Goal: Task Accomplishment & Management: Complete application form

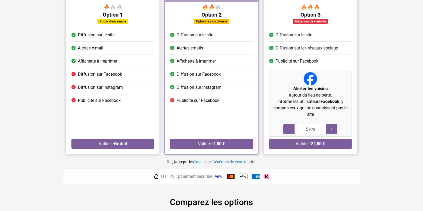
scroll to position [67, 0]
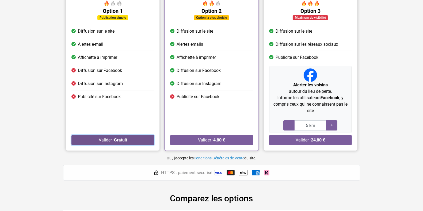
click at [119, 140] on strong "Gratuit" at bounding box center [120, 139] width 13 height 5
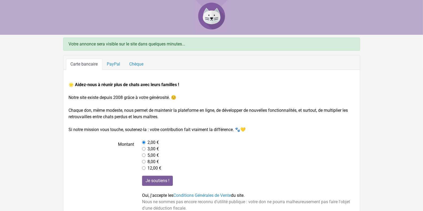
click at [206, 10] on img at bounding box center [211, 16] width 32 height 32
